Goal: Information Seeking & Learning: Learn about a topic

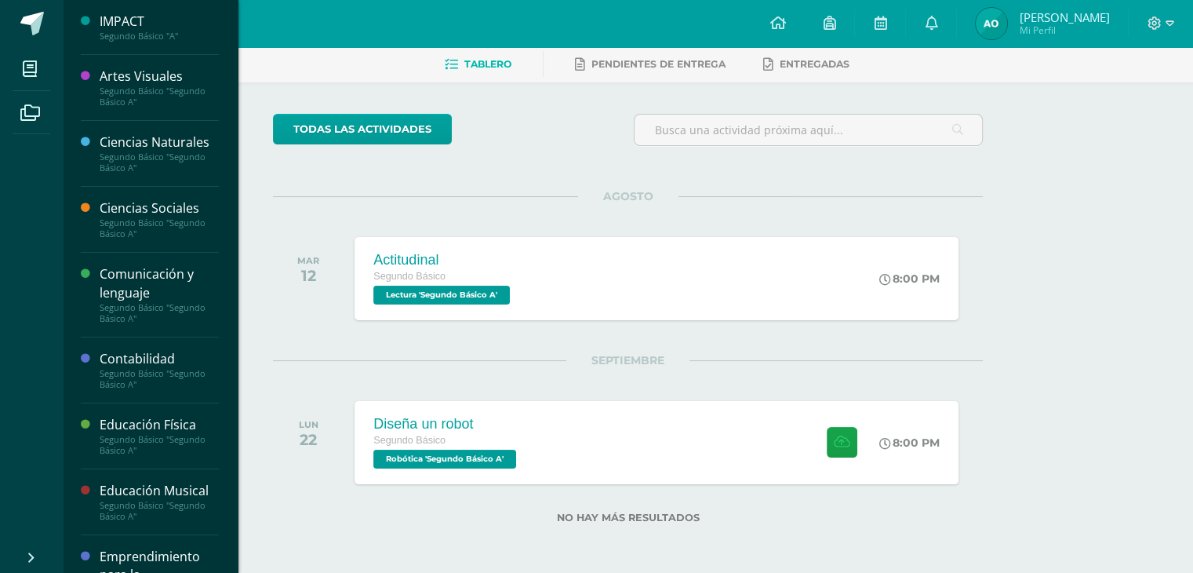
click at [130, 135] on div "Ciencias Naturales" at bounding box center [159, 142] width 119 height 18
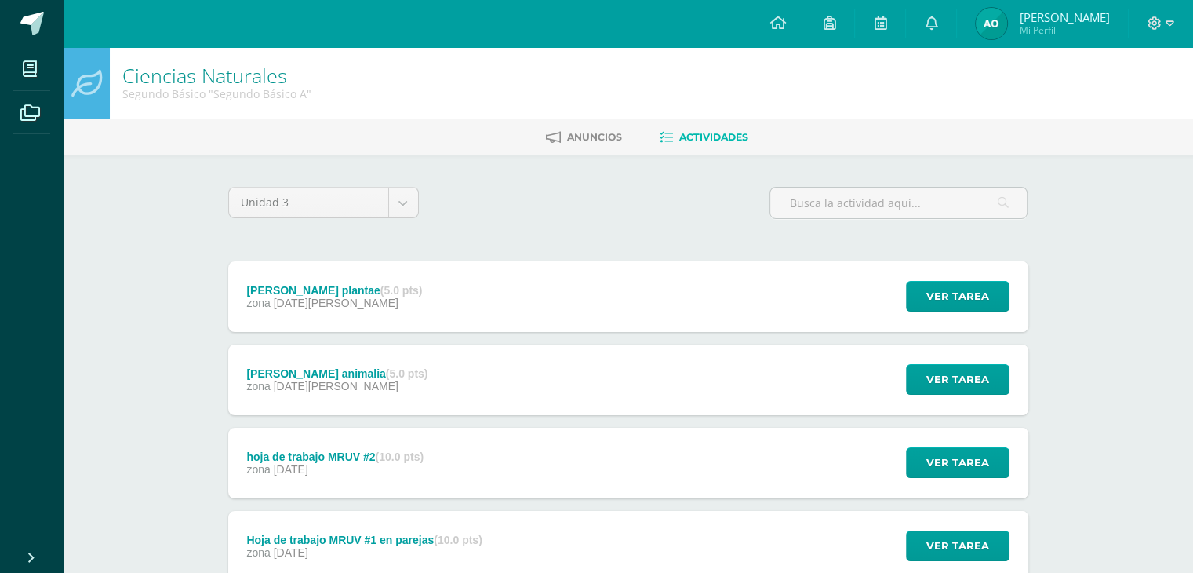
click at [675, 336] on div "[PERSON_NAME] plantae (5.0 pts) zona [DATE] Ver tarea [PERSON_NAME] plantae Cie…" at bounding box center [628, 504] width 800 height 486
click at [642, 313] on div "[PERSON_NAME] plantae (5.0 pts) zona [DATE] Ver tarea [PERSON_NAME] plantae Cie…" at bounding box center [628, 296] width 800 height 71
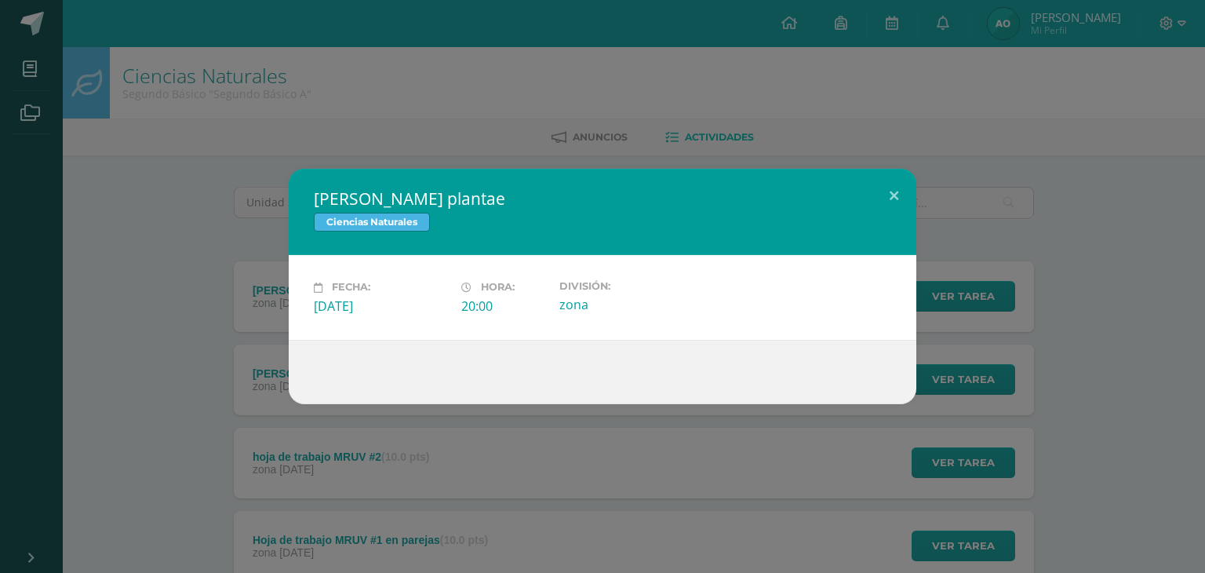
click at [1204, 72] on div "[PERSON_NAME] plantae Ciencias Naturales Fecha: [DATE][PERSON_NAME]: 20:00 Divi…" at bounding box center [602, 286] width 1205 height 573
